Goal: Information Seeking & Learning: Learn about a topic

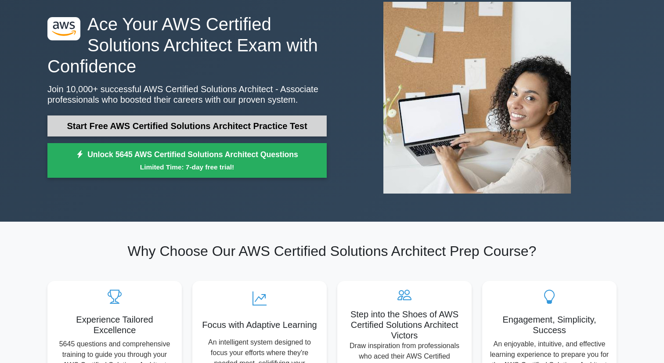
scroll to position [54, 0]
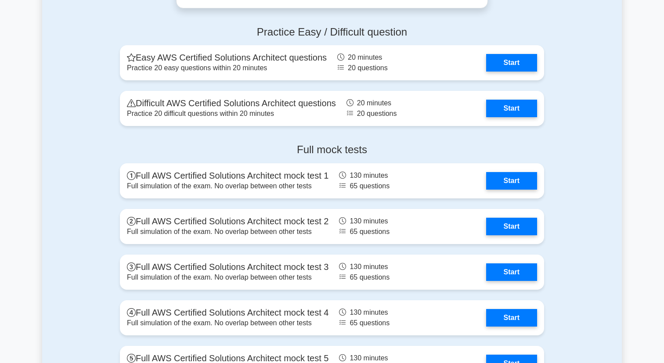
scroll to position [1895, 0]
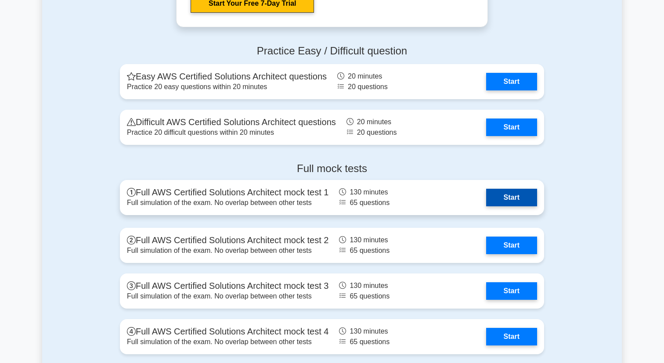
click at [500, 199] on link "Start" at bounding box center [511, 198] width 51 height 18
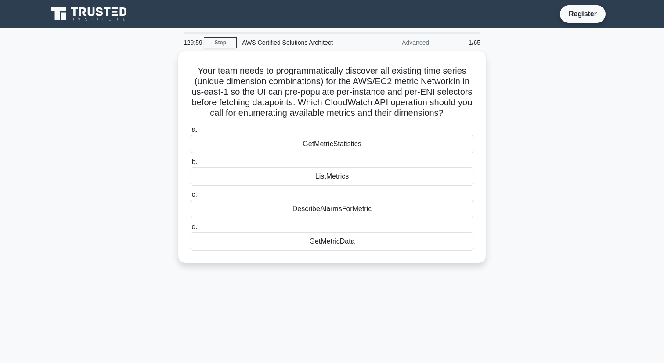
scroll to position [0, 0]
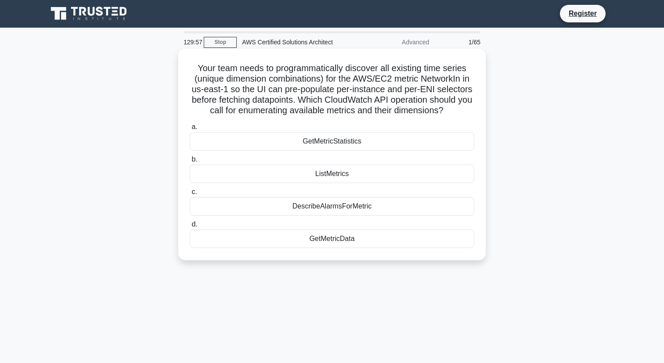
click at [343, 143] on div "GetMetricStatistics" at bounding box center [332, 141] width 285 height 18
click at [190, 130] on input "a. GetMetricStatistics" at bounding box center [190, 127] width 0 height 6
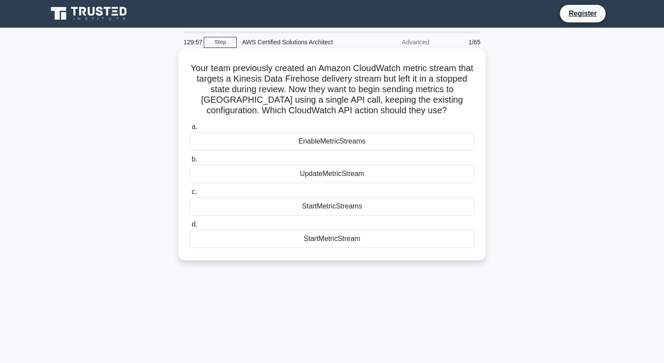
scroll to position [0, 0]
